Goal: Task Accomplishment & Management: Manage account settings

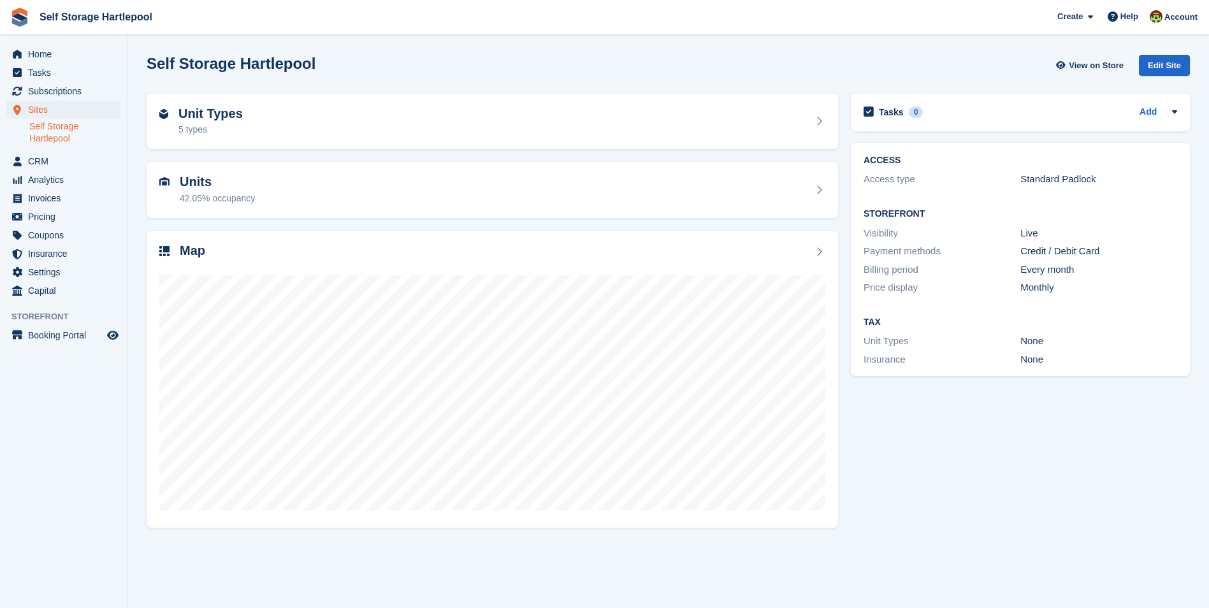
click at [57, 131] on link "Self Storage Hartlepool" at bounding box center [74, 132] width 91 height 24
click at [38, 48] on span "Home" at bounding box center [66, 54] width 76 height 18
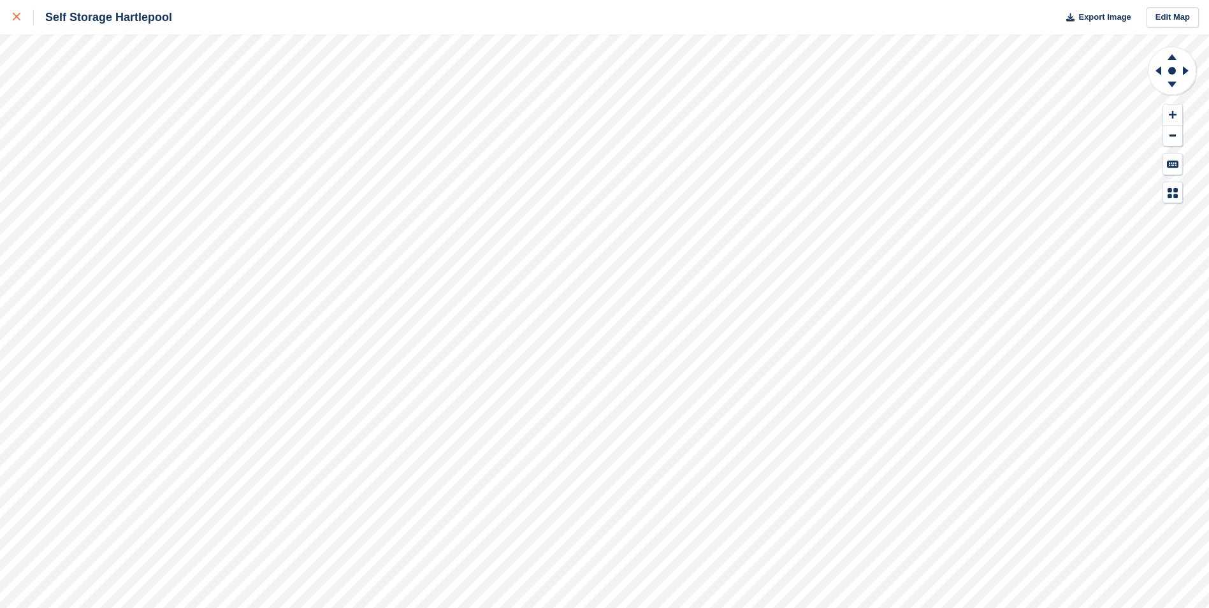
click at [9, 13] on link at bounding box center [17, 17] width 34 height 34
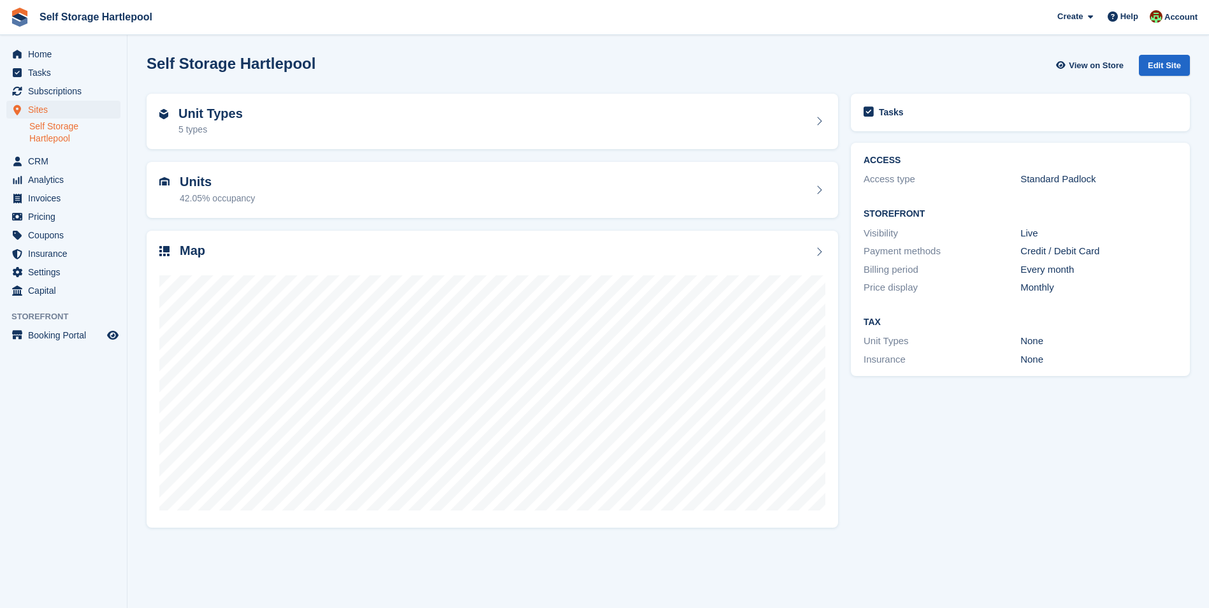
click at [501, 112] on div "Unit Types 5 types" at bounding box center [492, 121] width 666 height 31
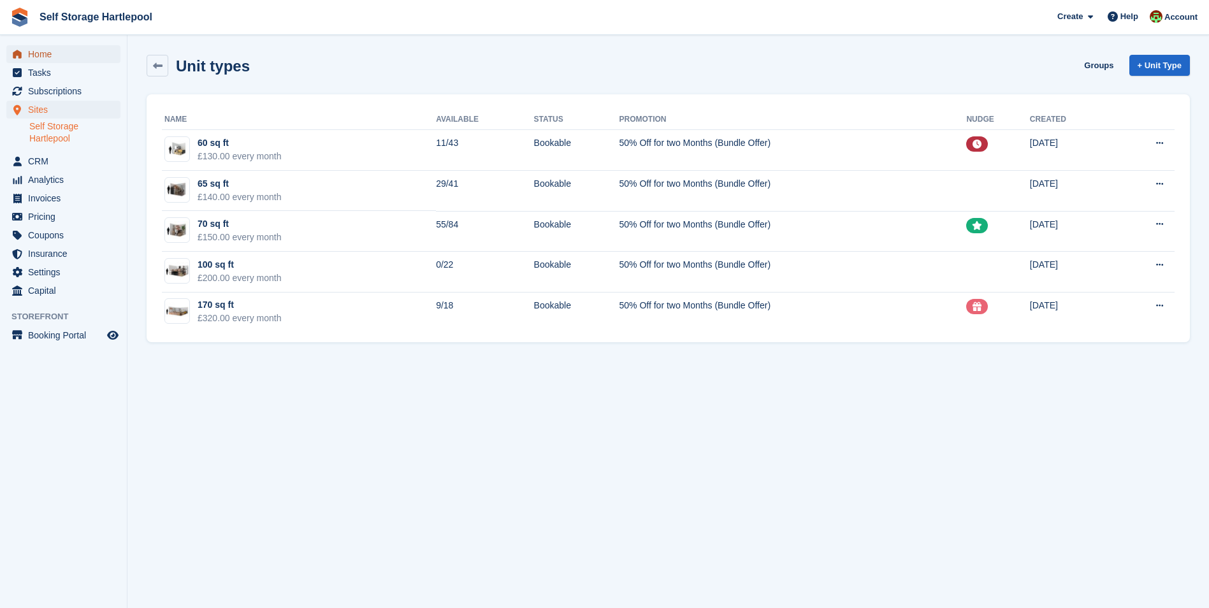
click at [40, 55] on span "Home" at bounding box center [66, 54] width 76 height 18
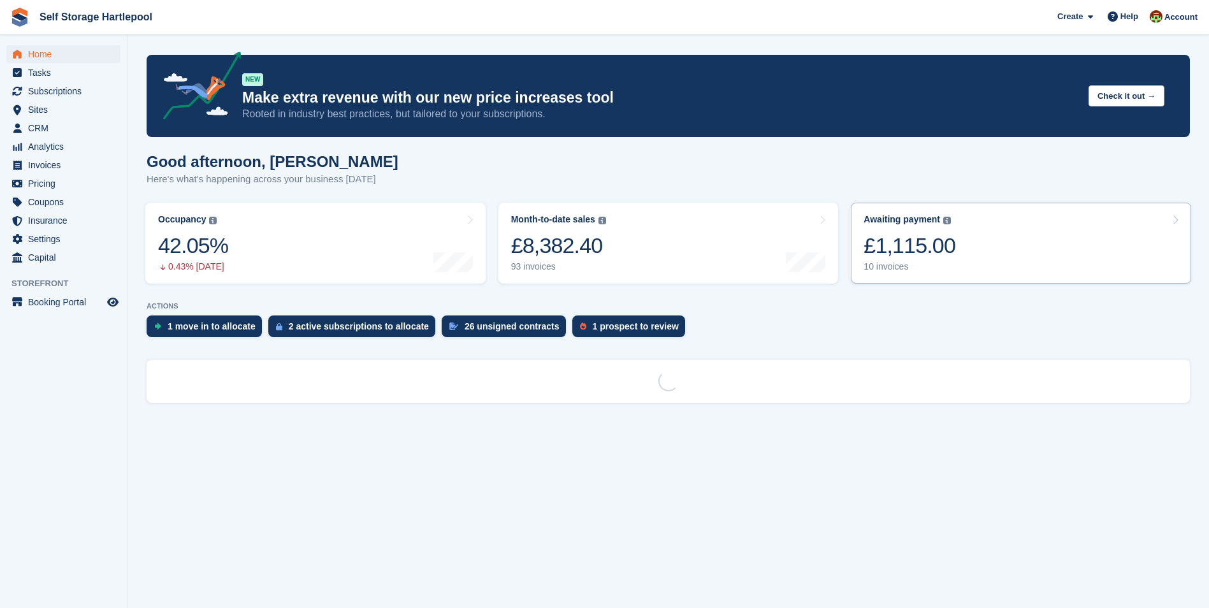
click at [898, 245] on div "£1,115.00" at bounding box center [909, 246] width 92 height 26
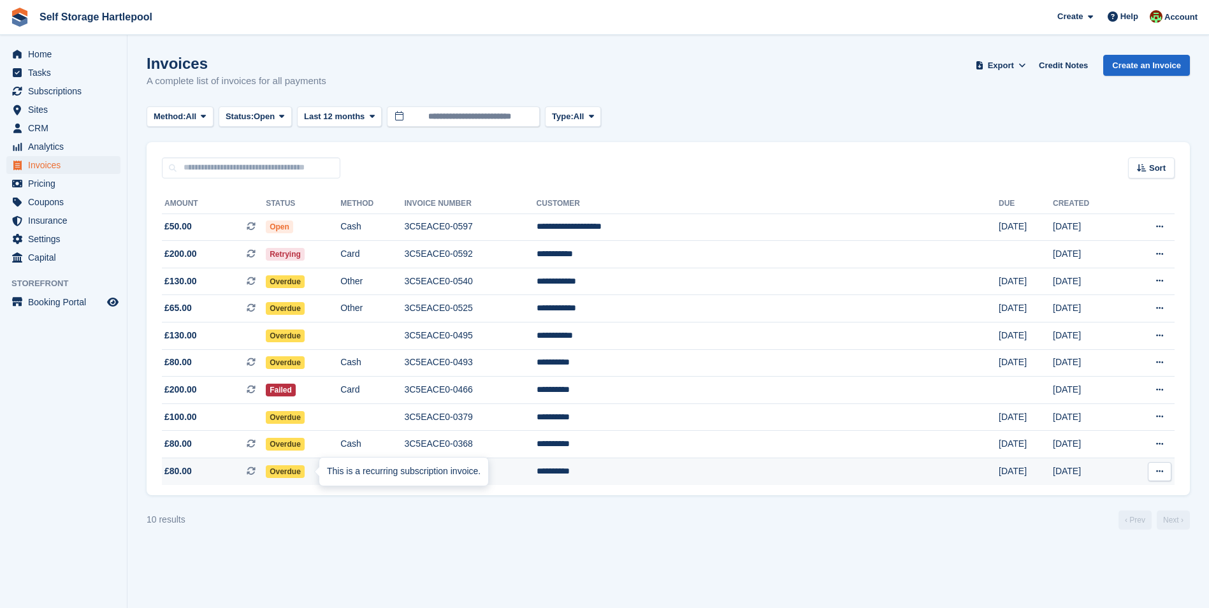
click at [333, 472] on div "This is a recurring subscription invoice." at bounding box center [403, 471] width 169 height 28
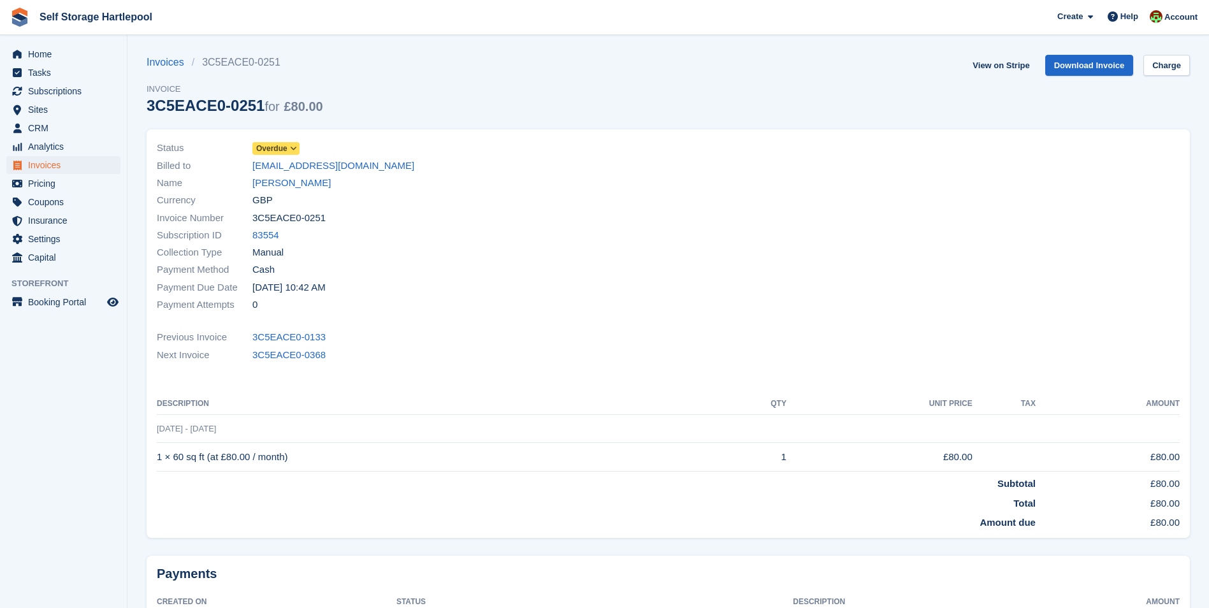
click at [289, 150] on span at bounding box center [294, 148] width 10 height 10
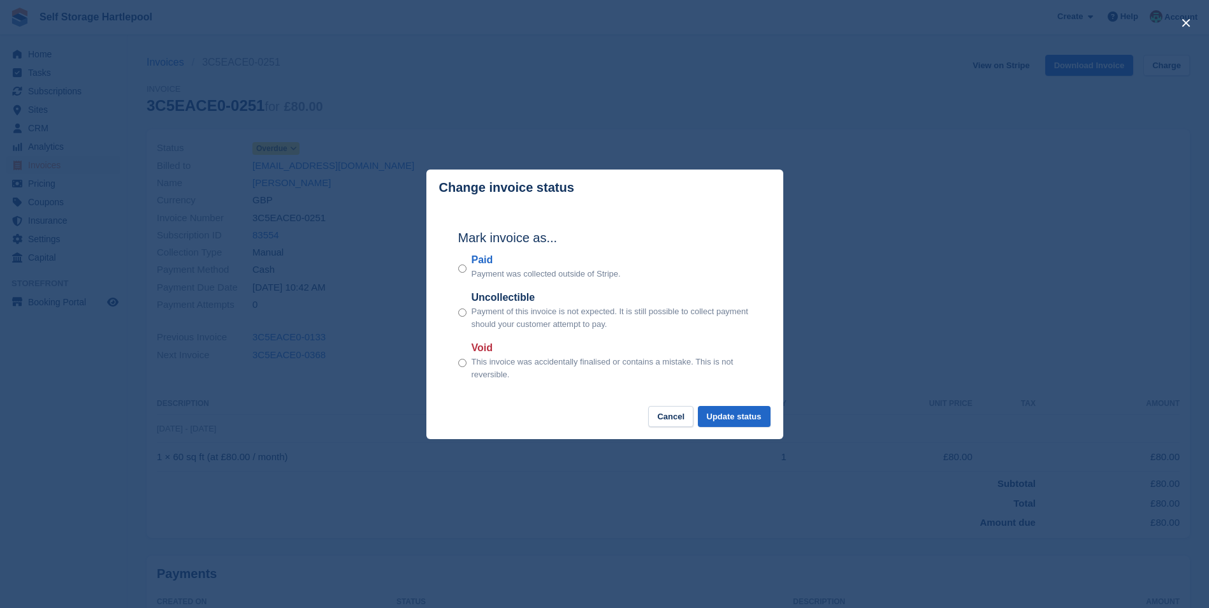
click at [735, 429] on footer "Cancel Update status" at bounding box center [604, 422] width 357 height 33
click at [735, 421] on button "Update status" at bounding box center [734, 416] width 73 height 21
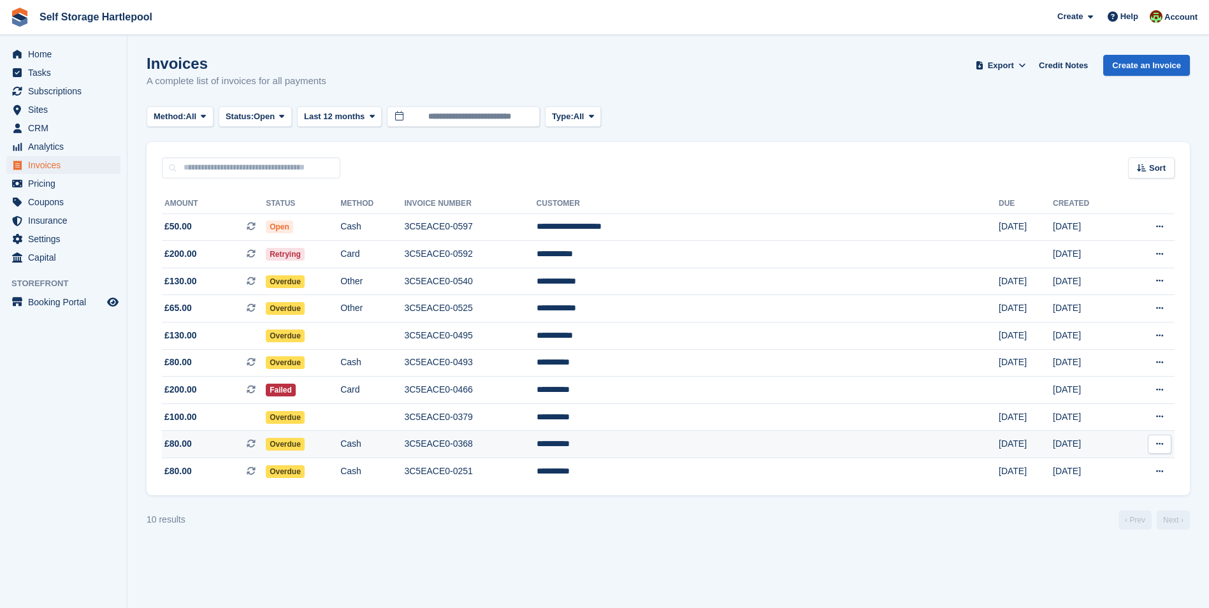
click at [340, 445] on td "Overdue" at bounding box center [303, 444] width 75 height 27
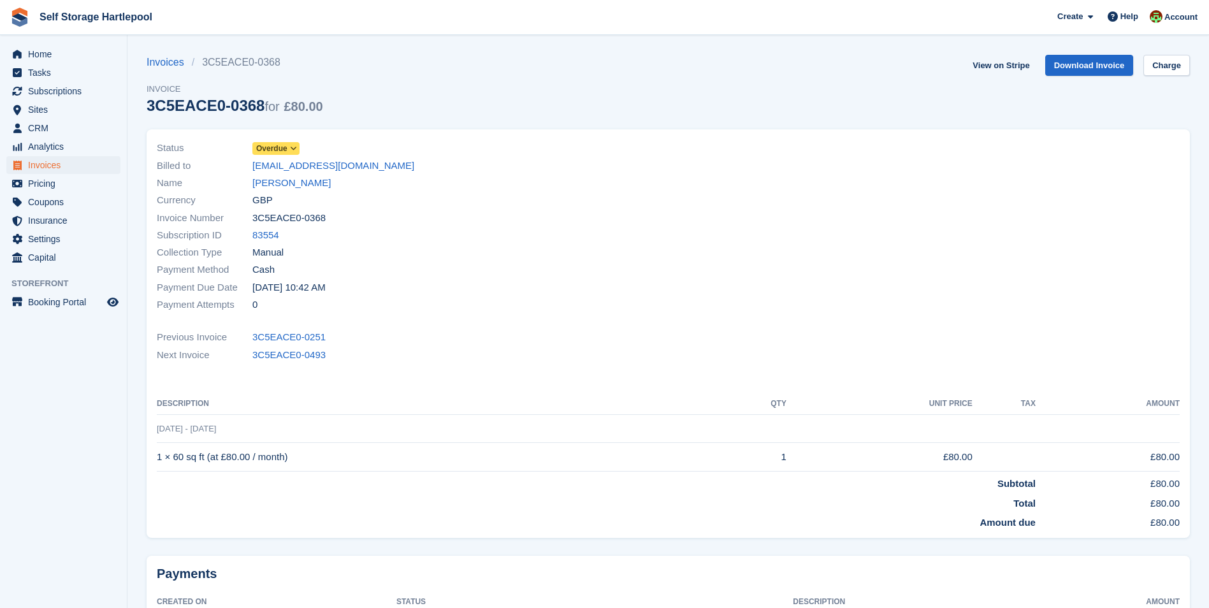
click at [290, 148] on icon at bounding box center [293, 149] width 7 height 8
click at [294, 150] on icon at bounding box center [293, 149] width 7 height 8
click at [295, 147] on icon at bounding box center [293, 149] width 7 height 8
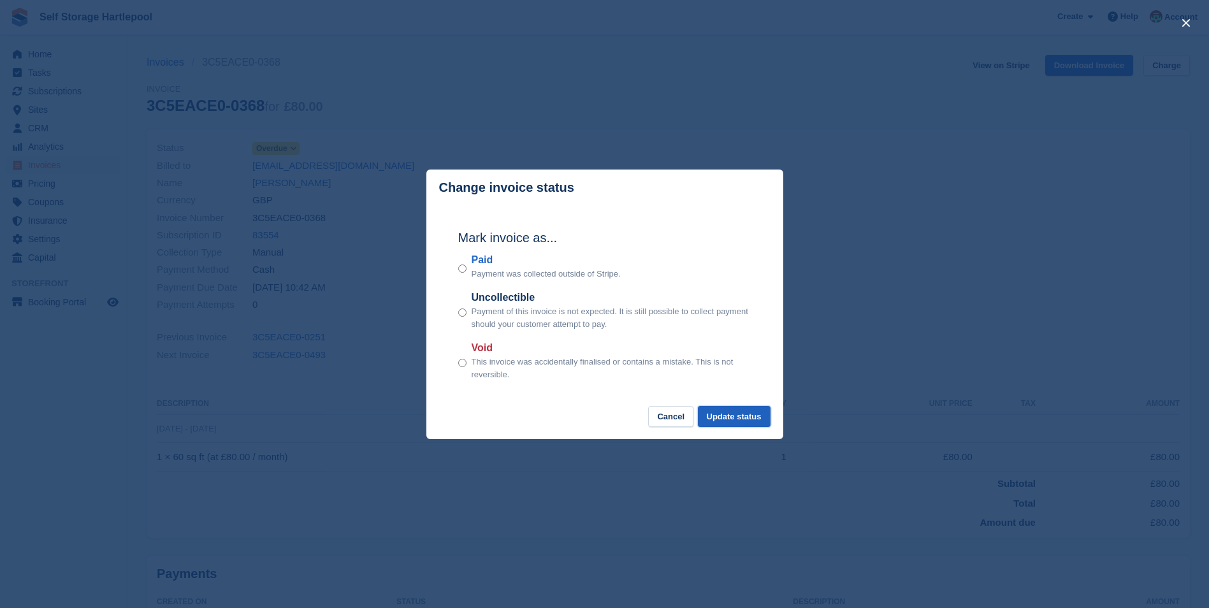
click at [723, 419] on button "Update status" at bounding box center [734, 416] width 73 height 21
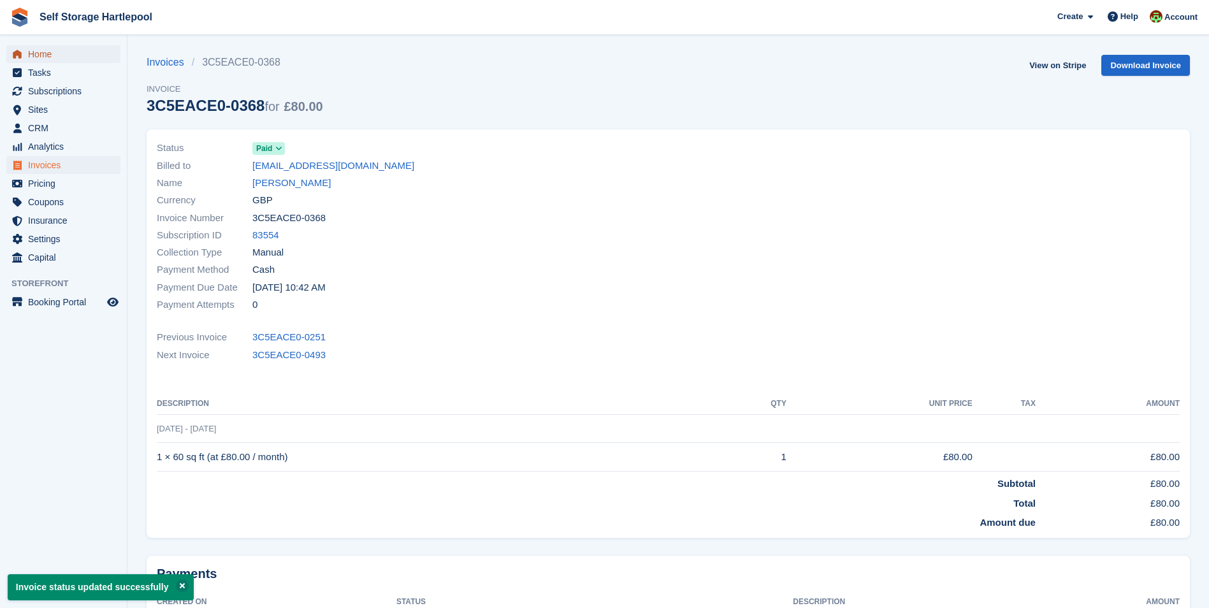
click at [89, 49] on span "Home" at bounding box center [66, 54] width 76 height 18
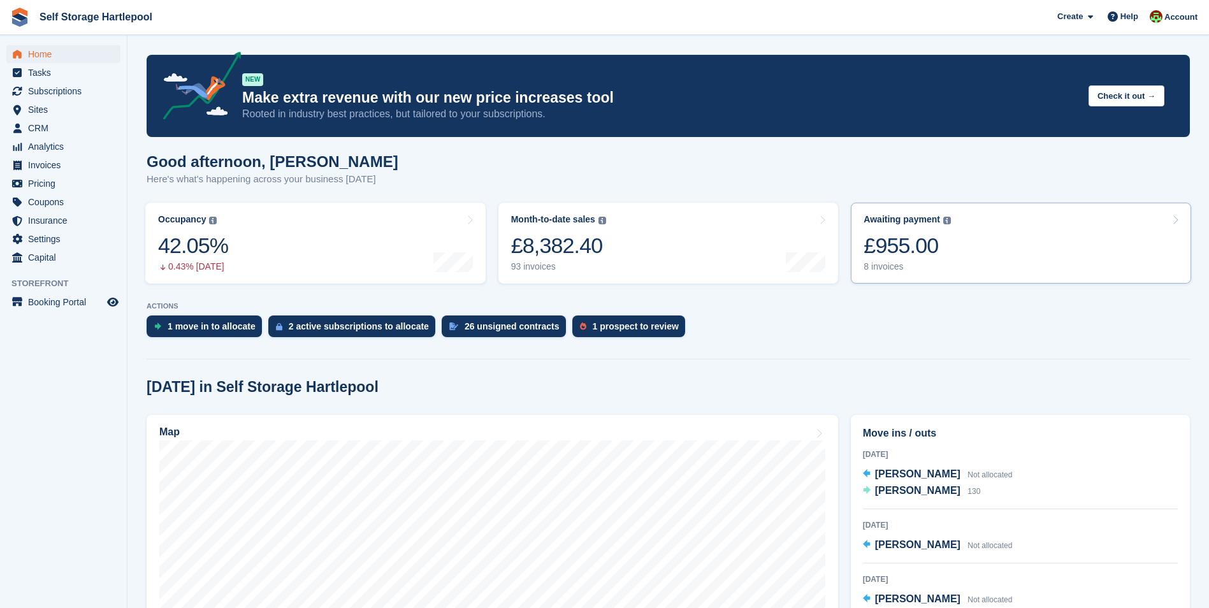
click at [925, 244] on div "£955.00" at bounding box center [906, 246] width 87 height 26
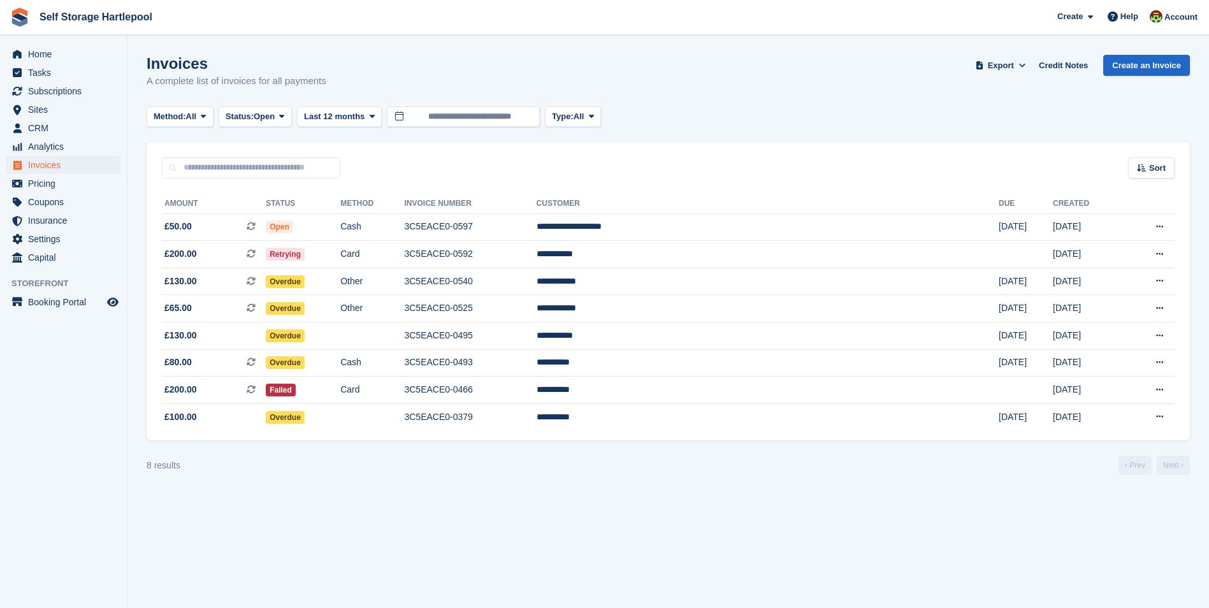
click at [317, 508] on section "Invoices A complete list of invoices for all payments Export Export Invoices Ex…" at bounding box center [667, 304] width 1081 height 608
click at [187, 517] on section "Invoices A complete list of invoices for all payments Export Export Invoices Ex…" at bounding box center [667, 304] width 1081 height 608
drag, startPoint x: 146, startPoint y: 468, endPoint x: 182, endPoint y: 469, distance: 35.7
click at [182, 469] on section "Invoices A complete list of invoices for all payments Export Export Invoices Ex…" at bounding box center [667, 304] width 1081 height 608
click at [182, 469] on div "8 results ‹ Prev Next ›" at bounding box center [668, 465] width 1043 height 19
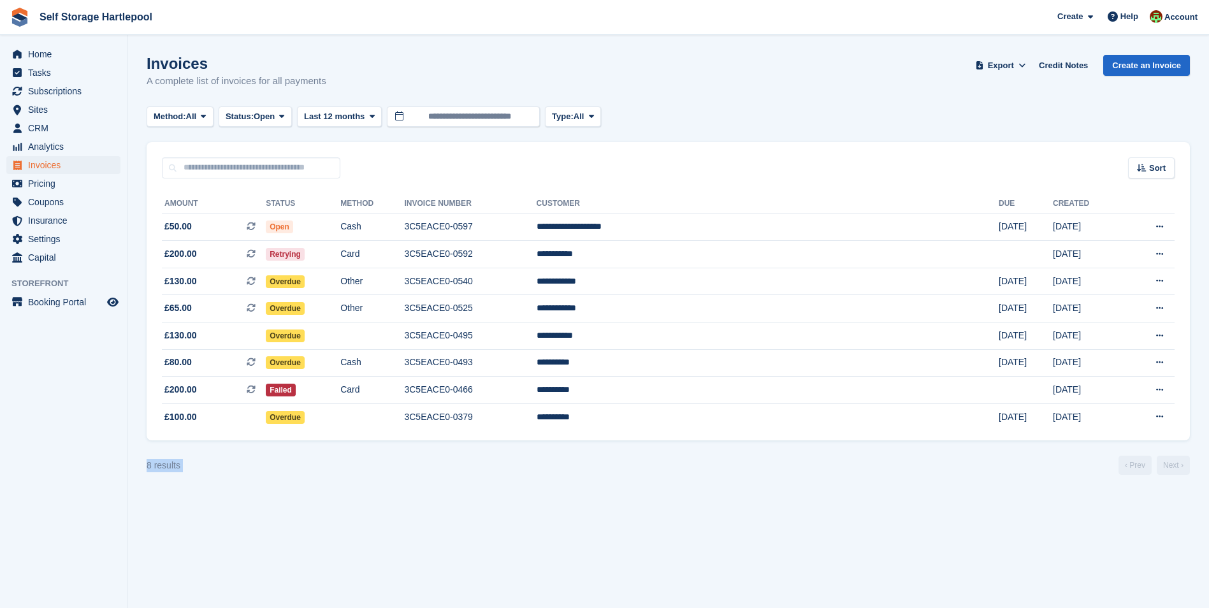
drag, startPoint x: 182, startPoint y: 469, endPoint x: 148, endPoint y: 470, distance: 33.8
click at [148, 470] on div "8 results ‹ Prev Next ›" at bounding box center [668, 465] width 1043 height 19
drag, startPoint x: 148, startPoint y: 470, endPoint x: 229, endPoint y: 469, distance: 80.9
click at [229, 469] on div "8 results ‹ Prev Next ›" at bounding box center [668, 465] width 1043 height 19
click at [187, 465] on div "8 results ‹ Prev Next ›" at bounding box center [668, 465] width 1043 height 19
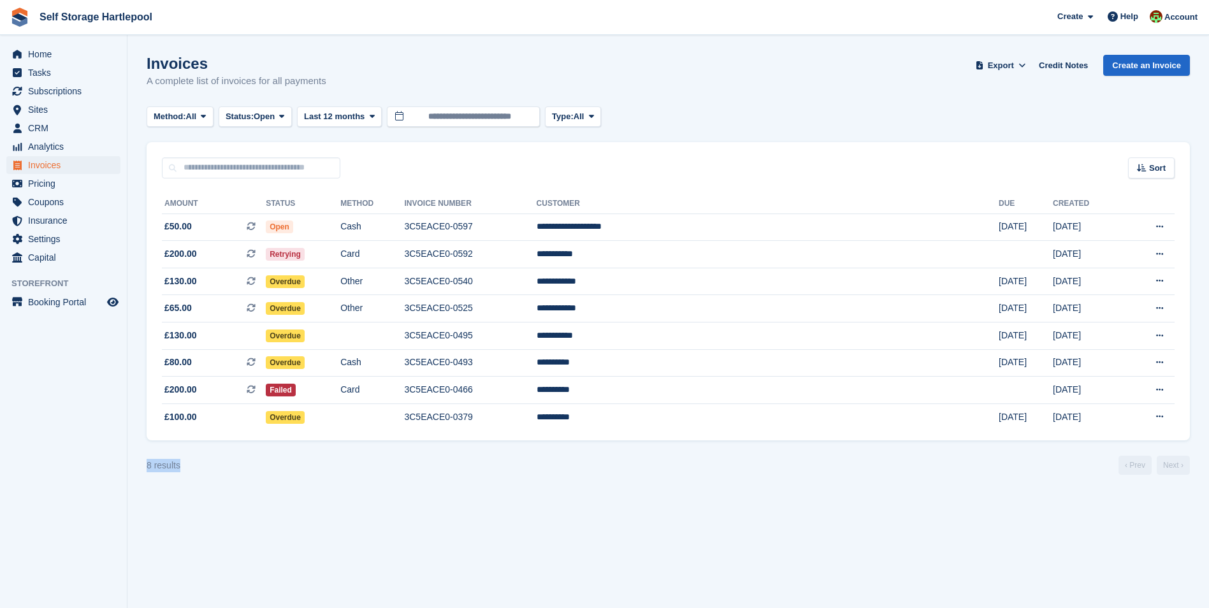
drag, startPoint x: 179, startPoint y: 467, endPoint x: 145, endPoint y: 468, distance: 33.8
click at [145, 468] on section "Invoices A complete list of invoices for all payments Export Export Invoices Ex…" at bounding box center [667, 304] width 1081 height 608
drag, startPoint x: 145, startPoint y: 468, endPoint x: 168, endPoint y: 479, distance: 24.8
click at [168, 479] on section "Invoices A complete list of invoices for all payments Export Export Invoices Ex…" at bounding box center [667, 304] width 1081 height 608
click at [279, 484] on section "Invoices A complete list of invoices for all payments Export Export Invoices Ex…" at bounding box center [667, 304] width 1081 height 608
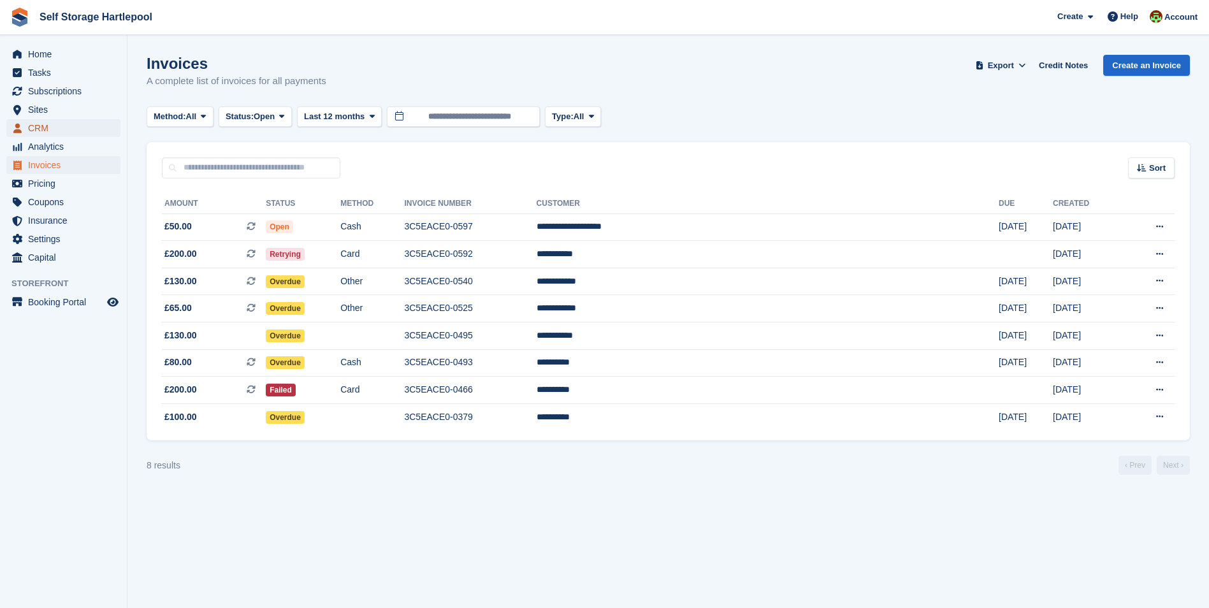
click at [52, 129] on span "CRM" at bounding box center [66, 128] width 76 height 18
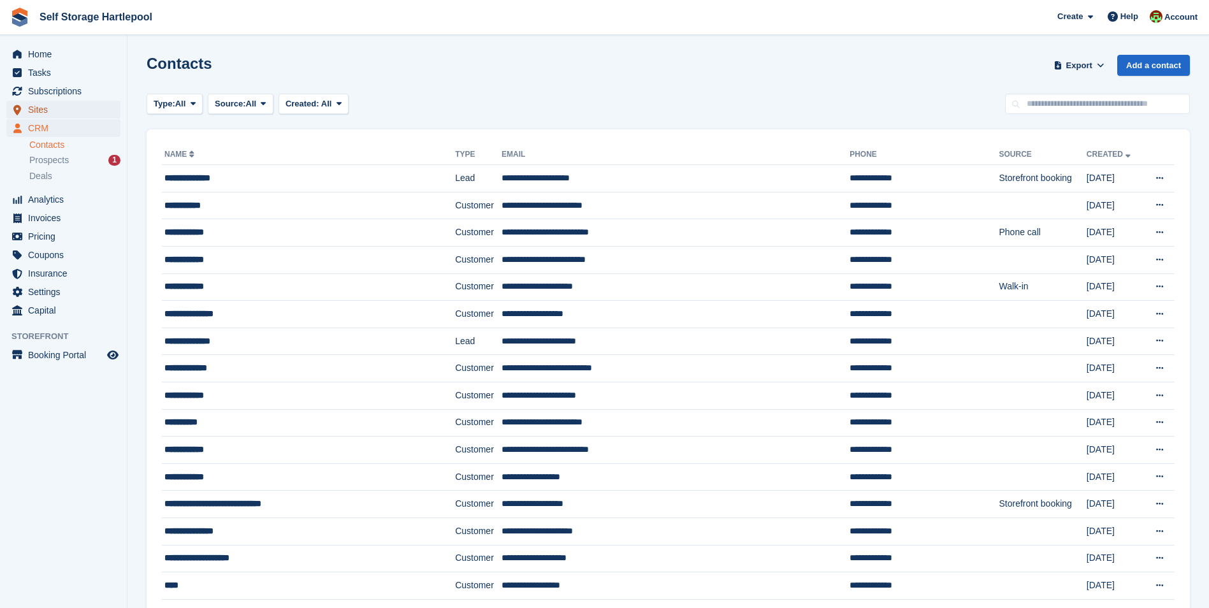
click at [38, 110] on span "Sites" at bounding box center [66, 110] width 76 height 18
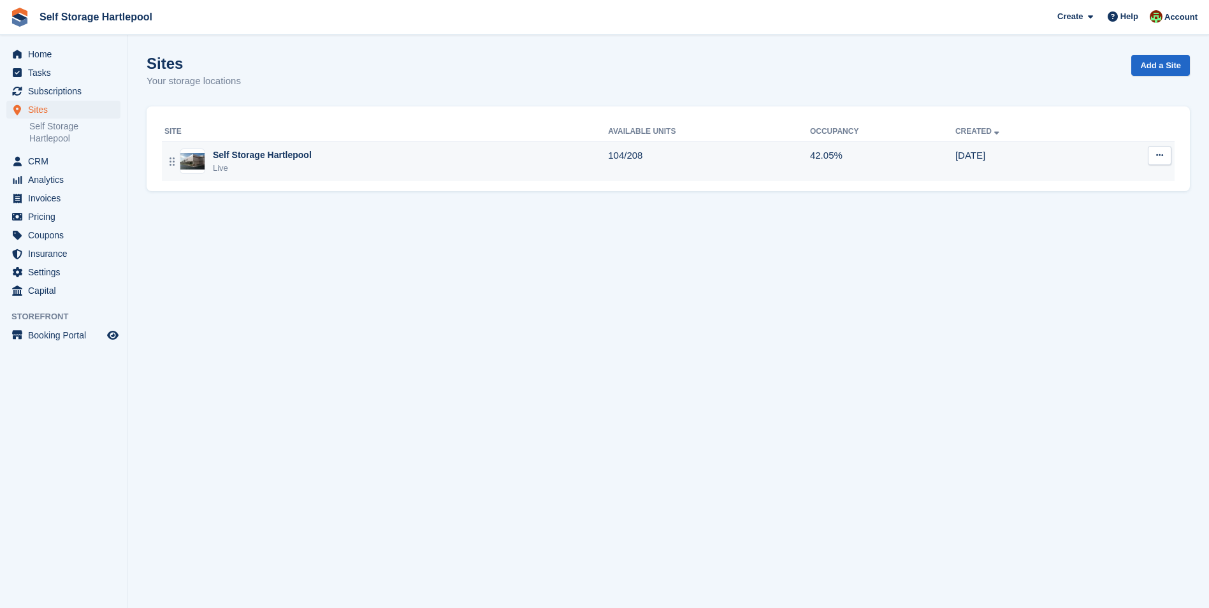
click at [243, 156] on div "Self Storage Hartlepool" at bounding box center [262, 154] width 99 height 13
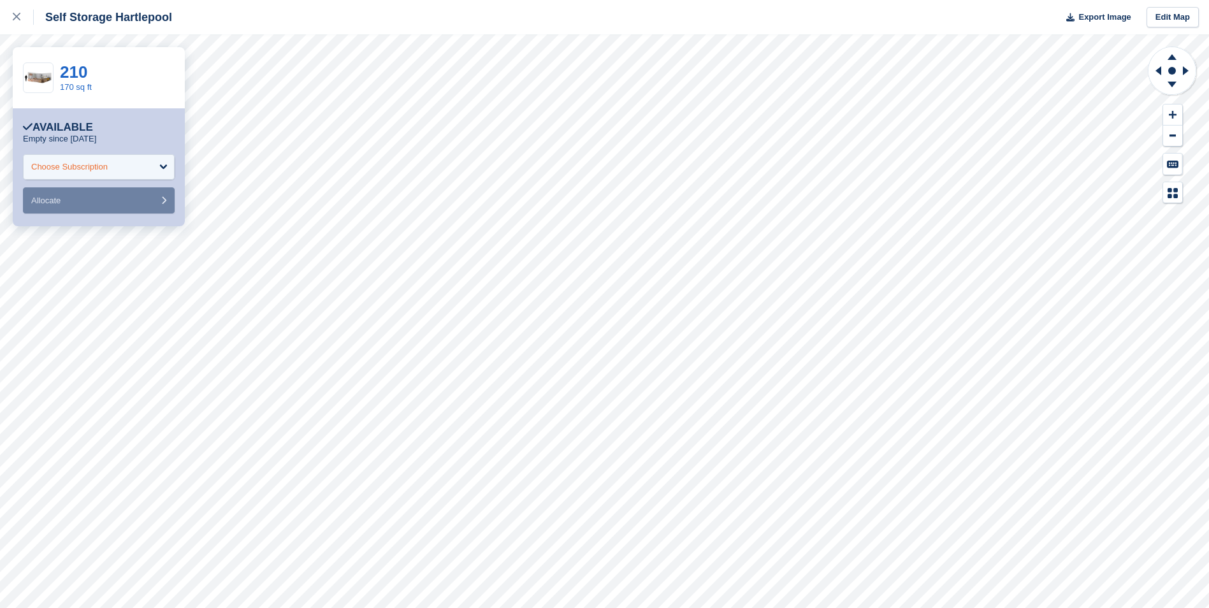
click at [107, 174] on div "Choose Subscription" at bounding box center [99, 166] width 152 height 25
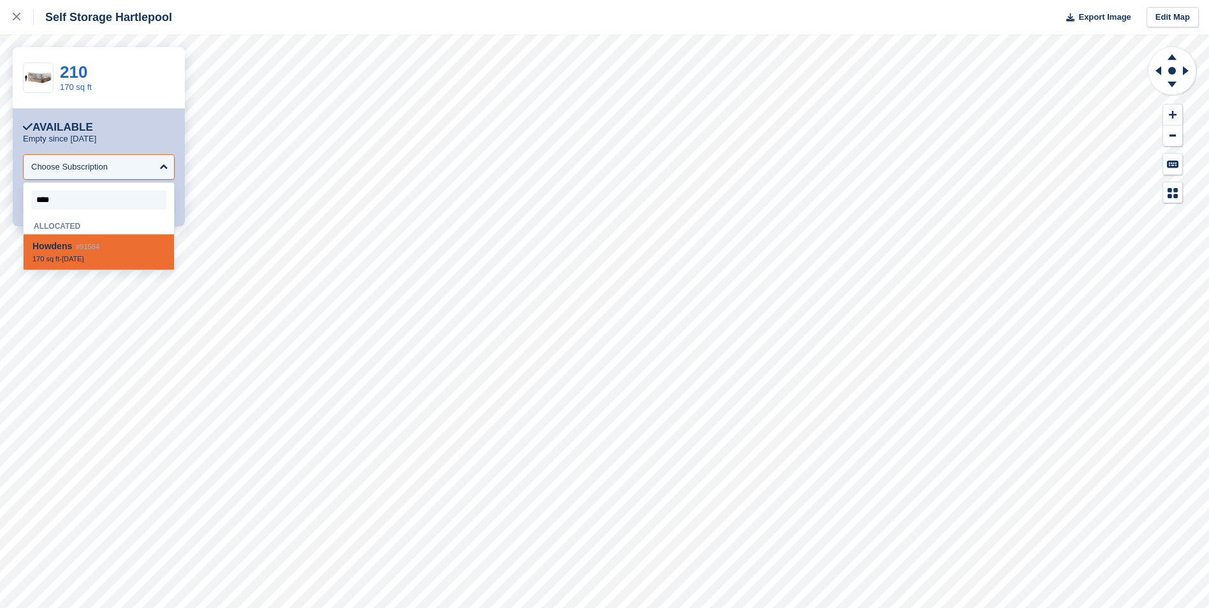
type input "*****"
click at [110, 258] on div "170 sq ft - 19 Jun" at bounding box center [98, 258] width 133 height 9
select select "*****"
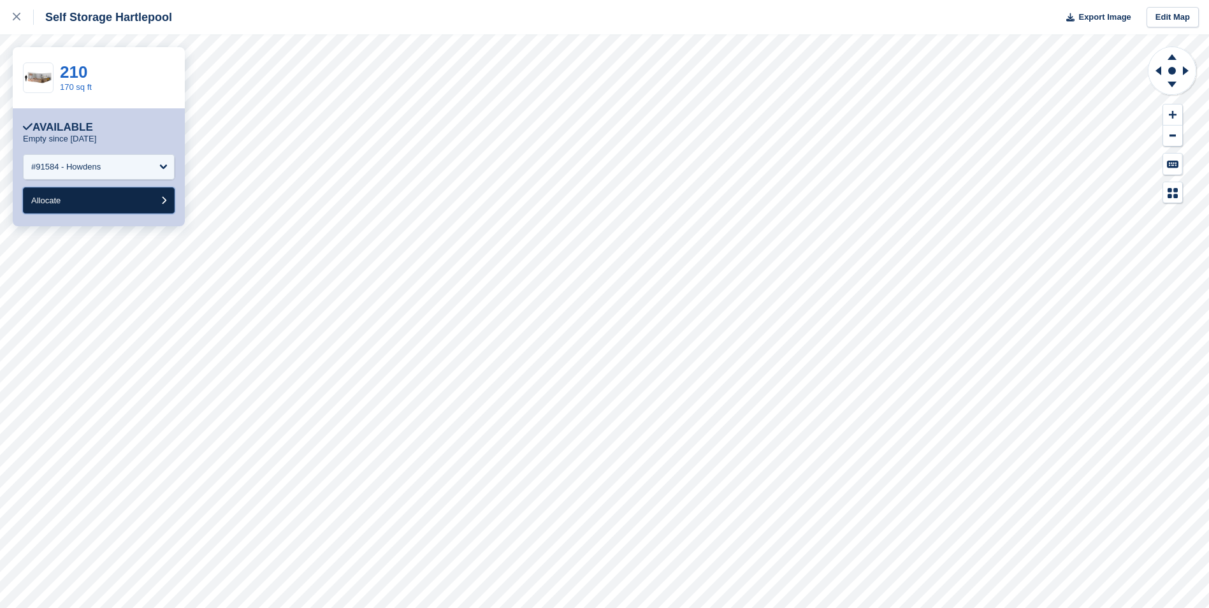
click at [124, 202] on button "Allocate" at bounding box center [99, 200] width 152 height 26
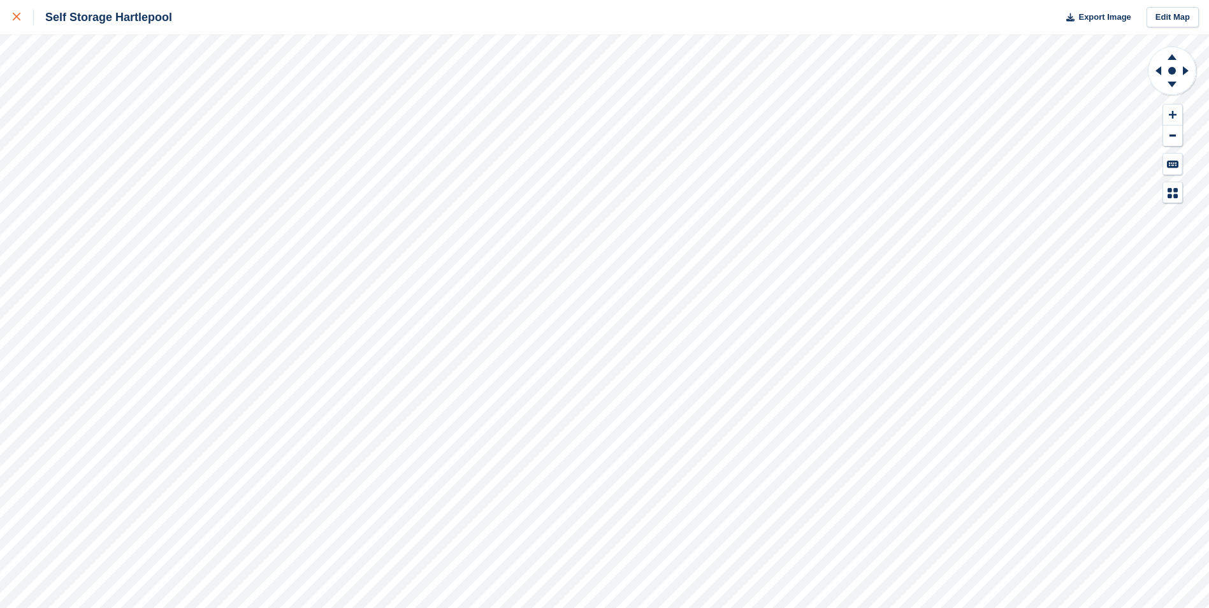
click at [25, 24] on div at bounding box center [23, 17] width 21 height 15
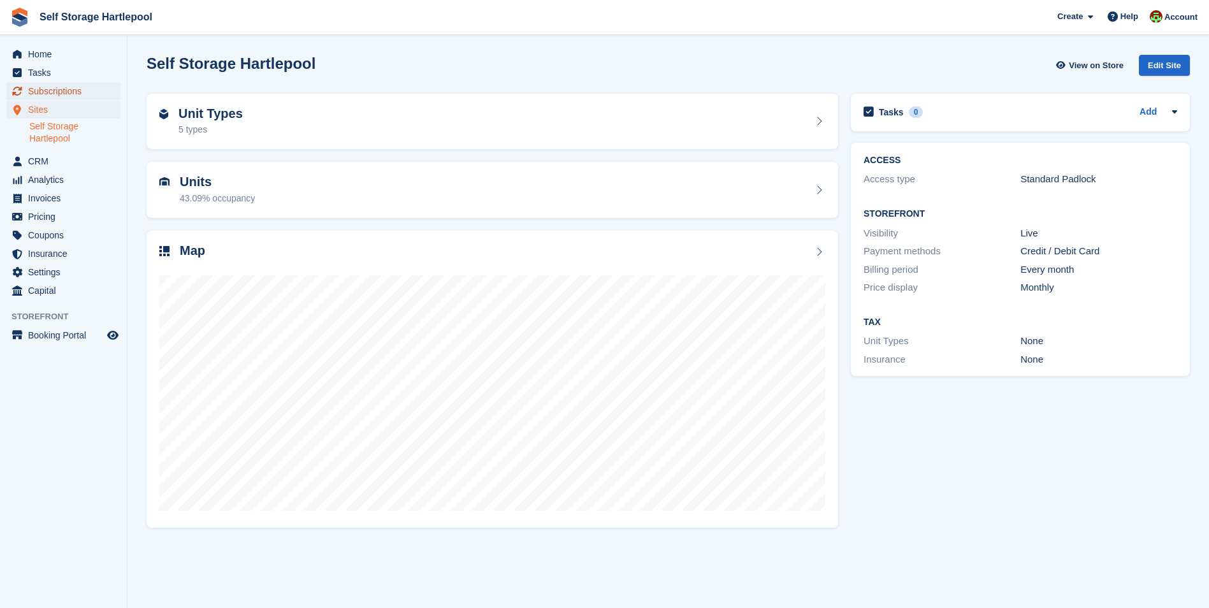
click at [54, 94] on span "Subscriptions" at bounding box center [66, 91] width 76 height 18
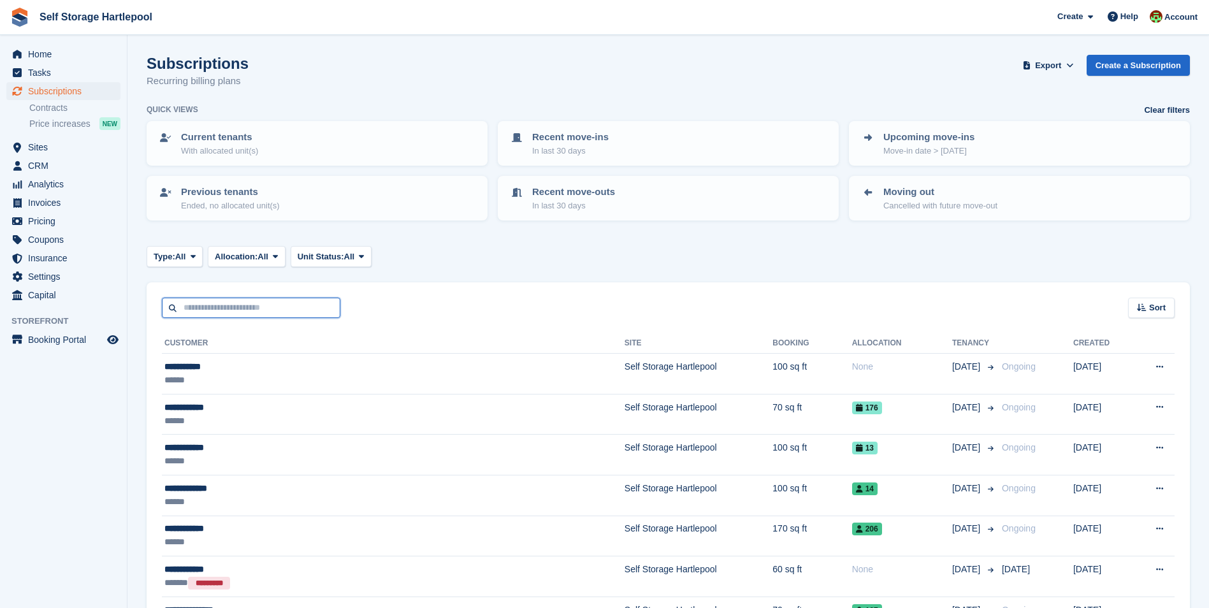
drag, startPoint x: 205, startPoint y: 314, endPoint x: 208, endPoint y: 324, distance: 10.7
type input "*****"
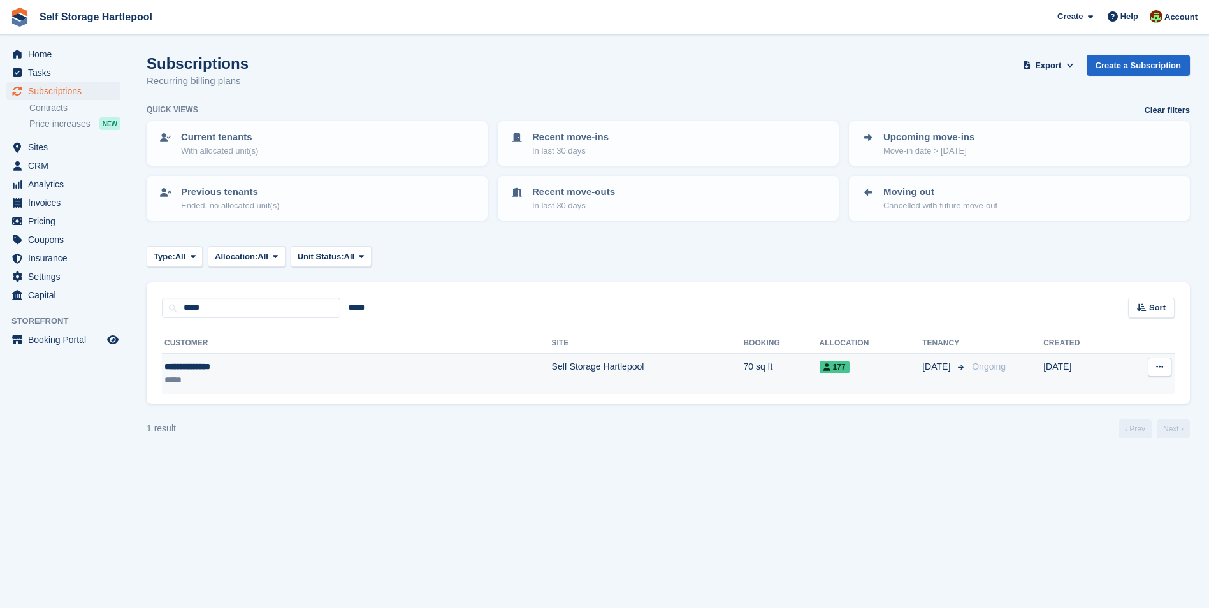
click at [241, 375] on div "*****" at bounding box center [256, 379] width 185 height 13
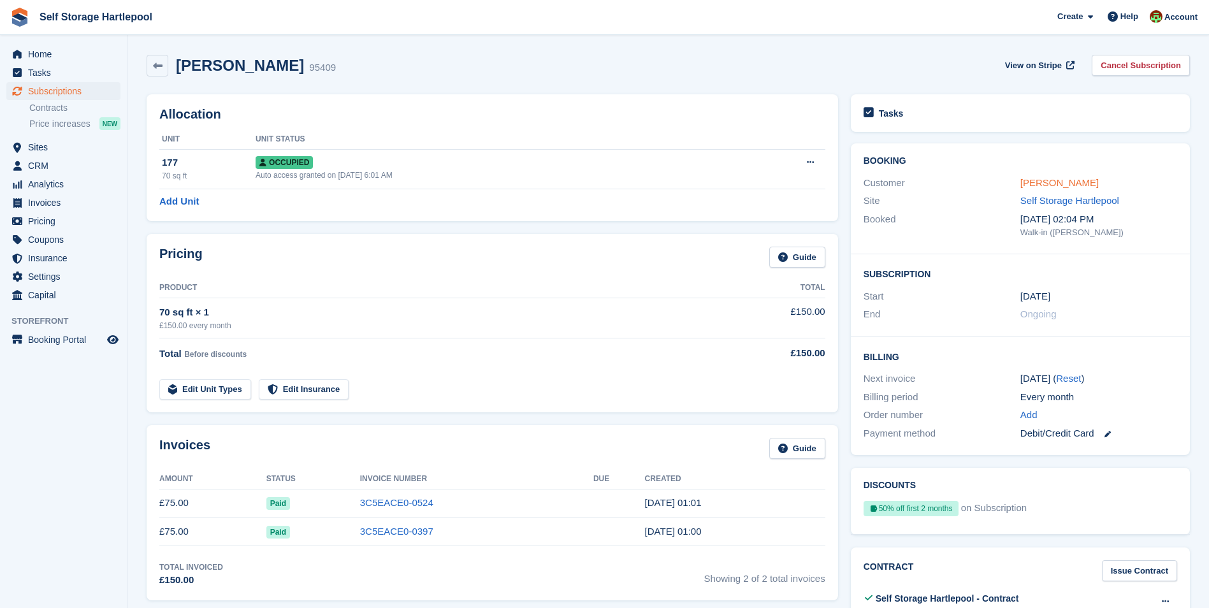
click at [1025, 188] on link "[PERSON_NAME]" at bounding box center [1059, 182] width 78 height 11
